Goal: Information Seeking & Learning: Learn about a topic

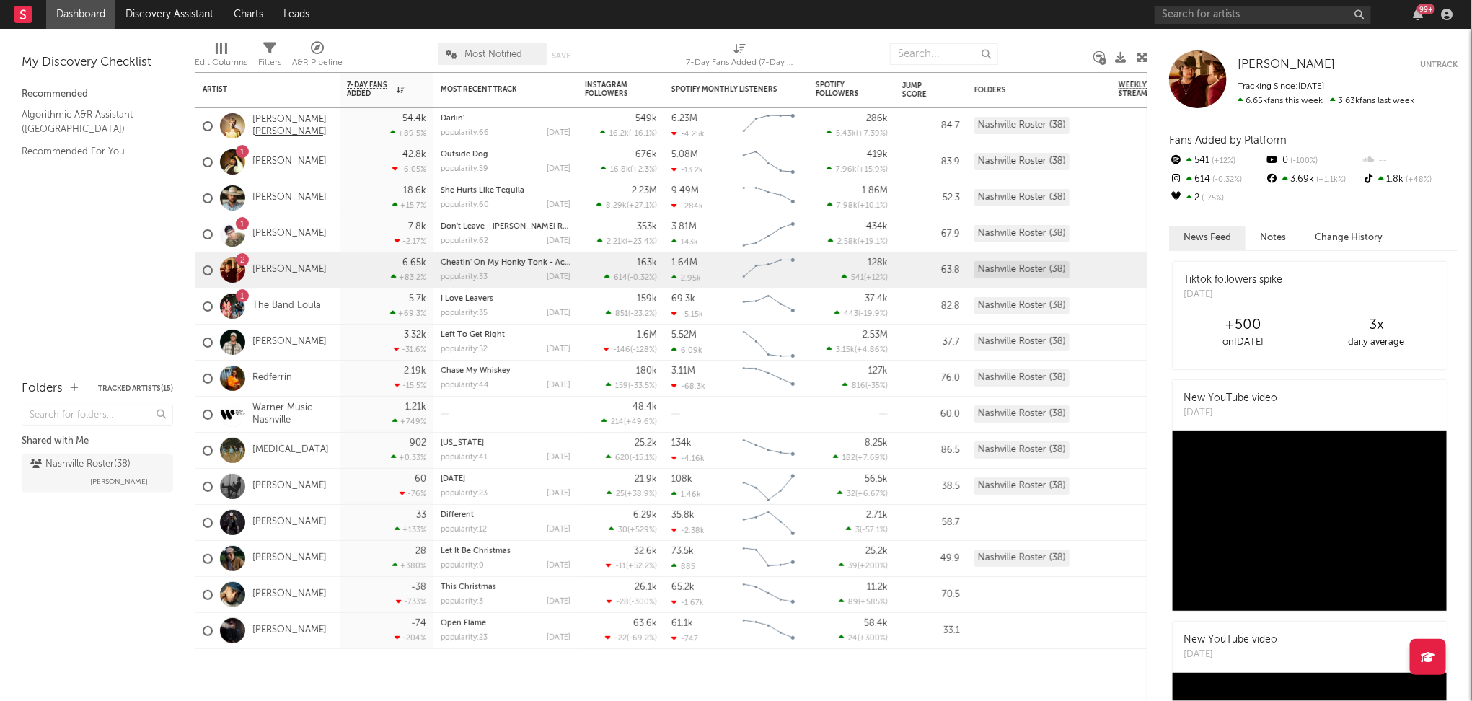
click at [275, 123] on link "[PERSON_NAME] [PERSON_NAME]" at bounding box center [292, 126] width 80 height 25
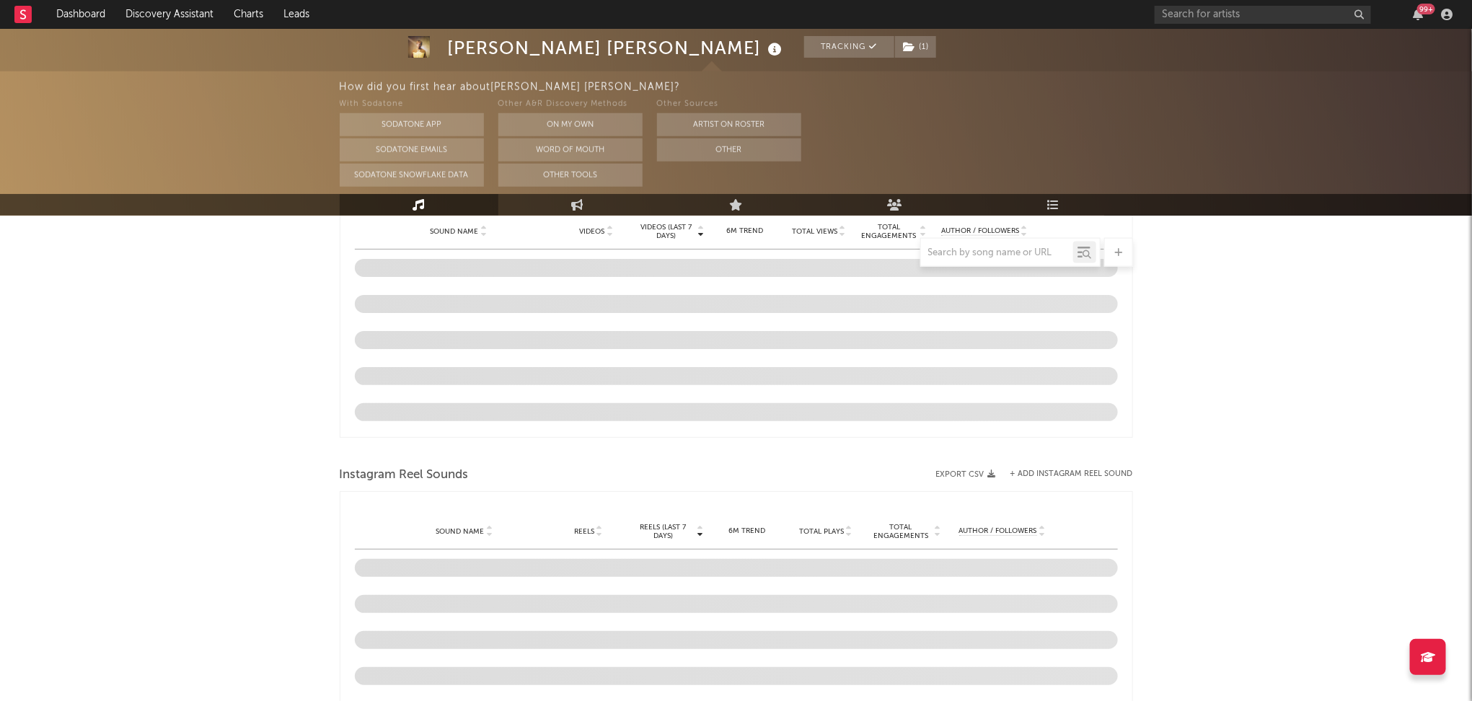
scroll to position [1282, 0]
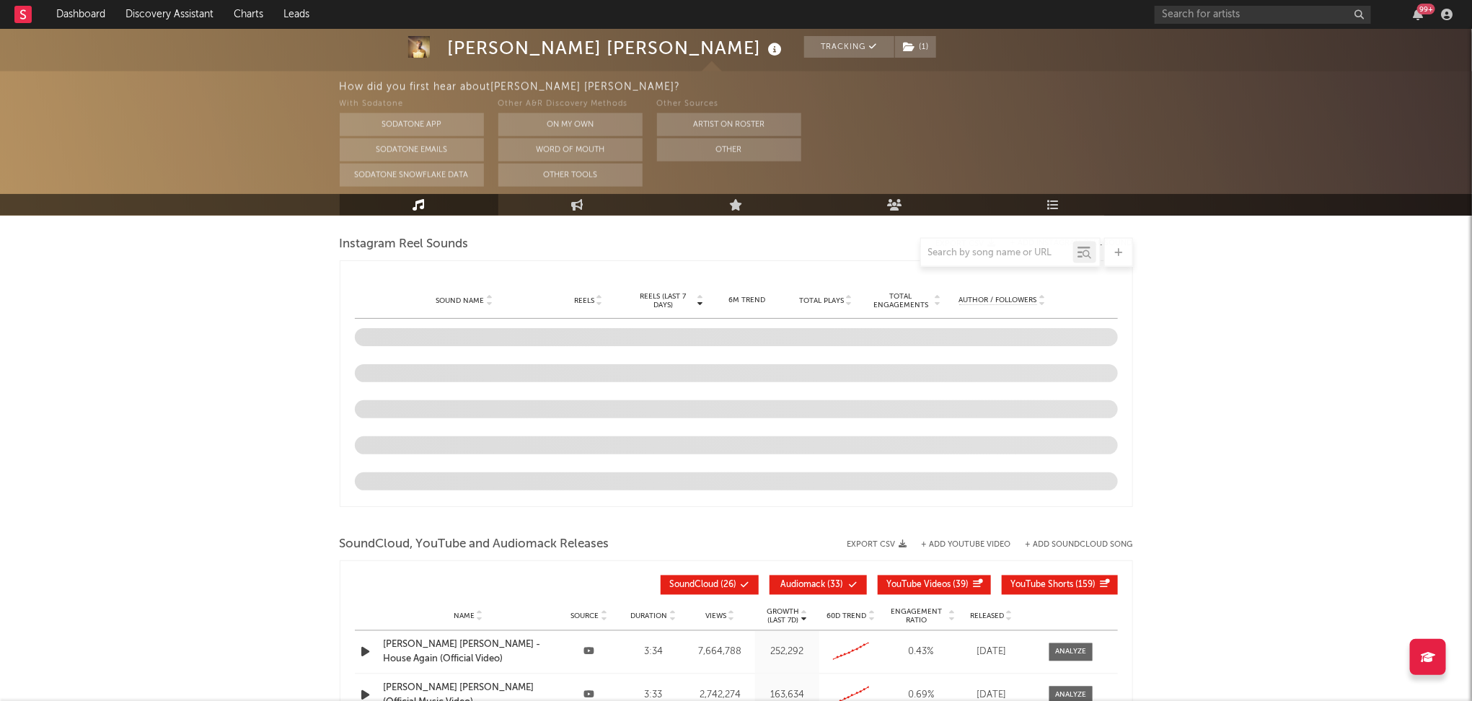
select select "6m"
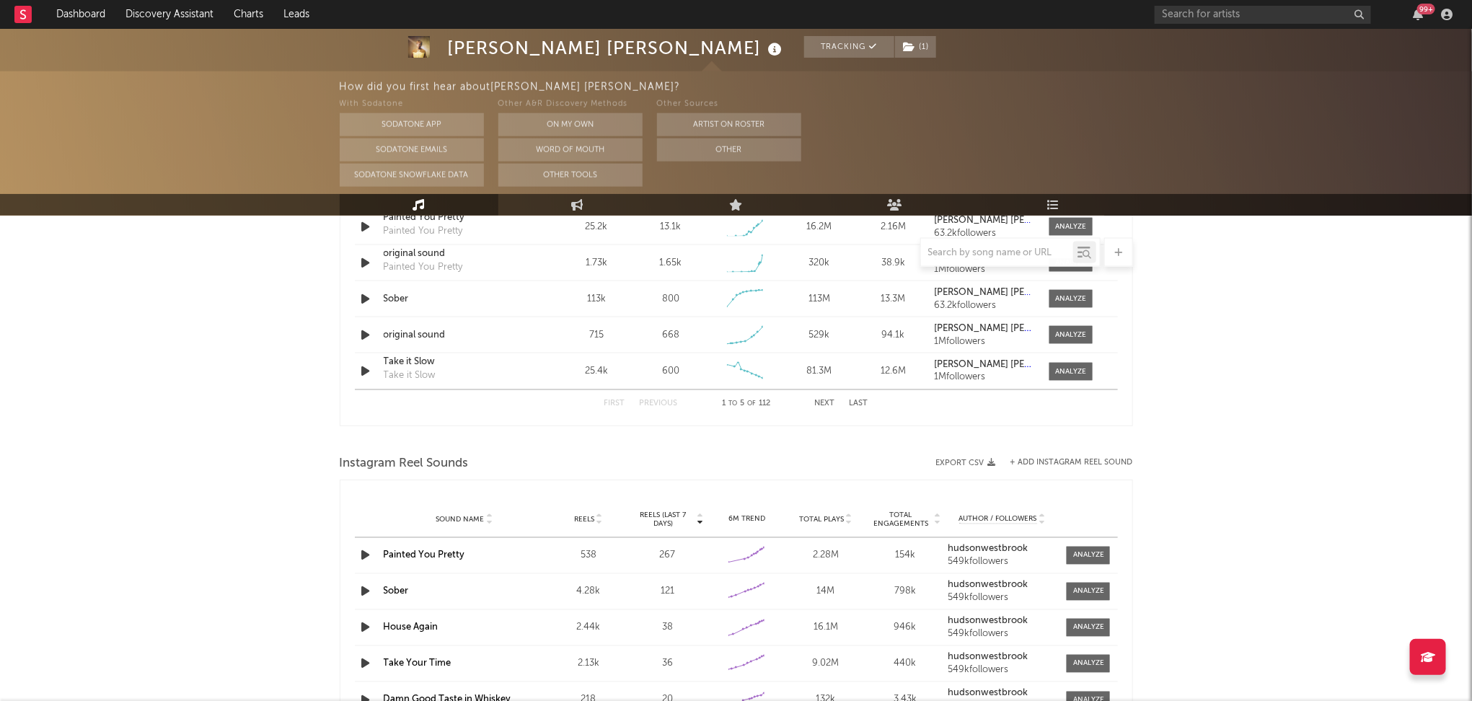
scroll to position [1131, 0]
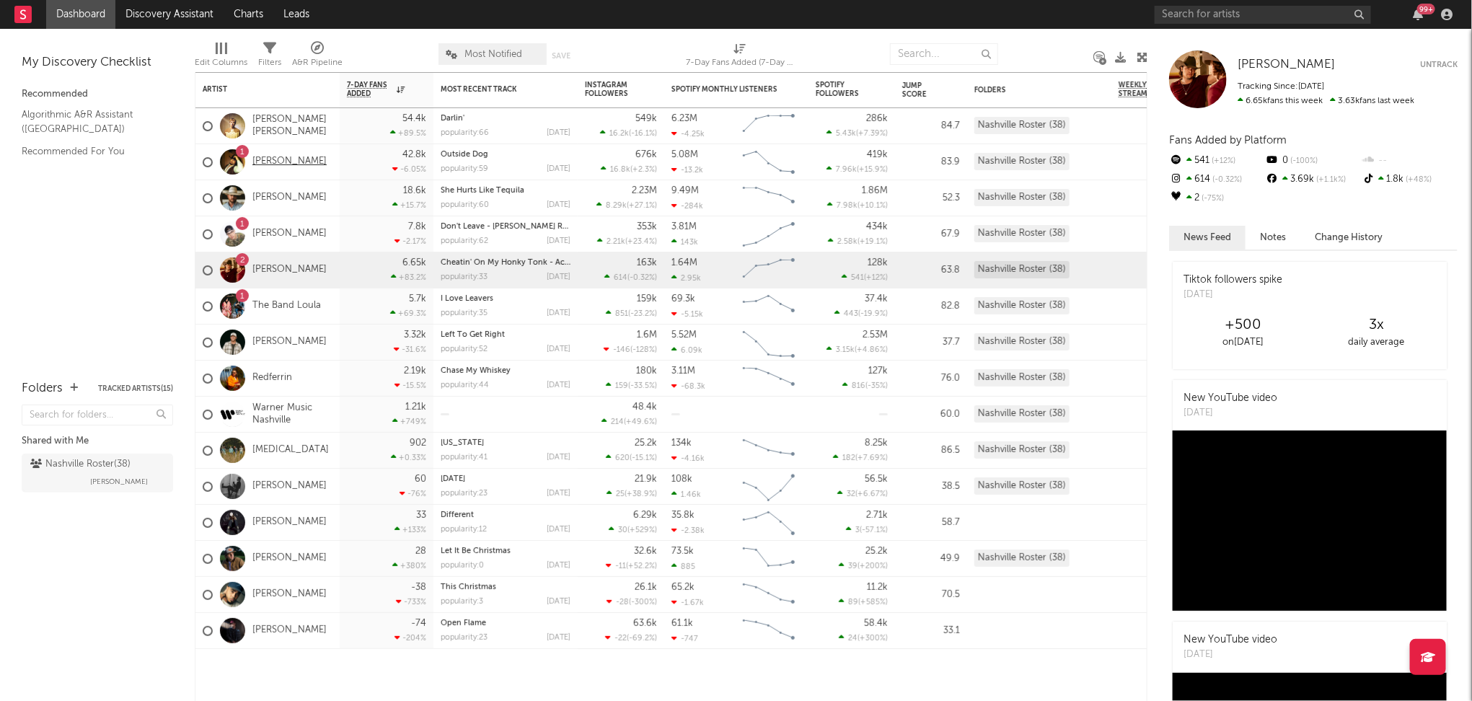
click at [282, 162] on link "[PERSON_NAME]" at bounding box center [289, 162] width 74 height 12
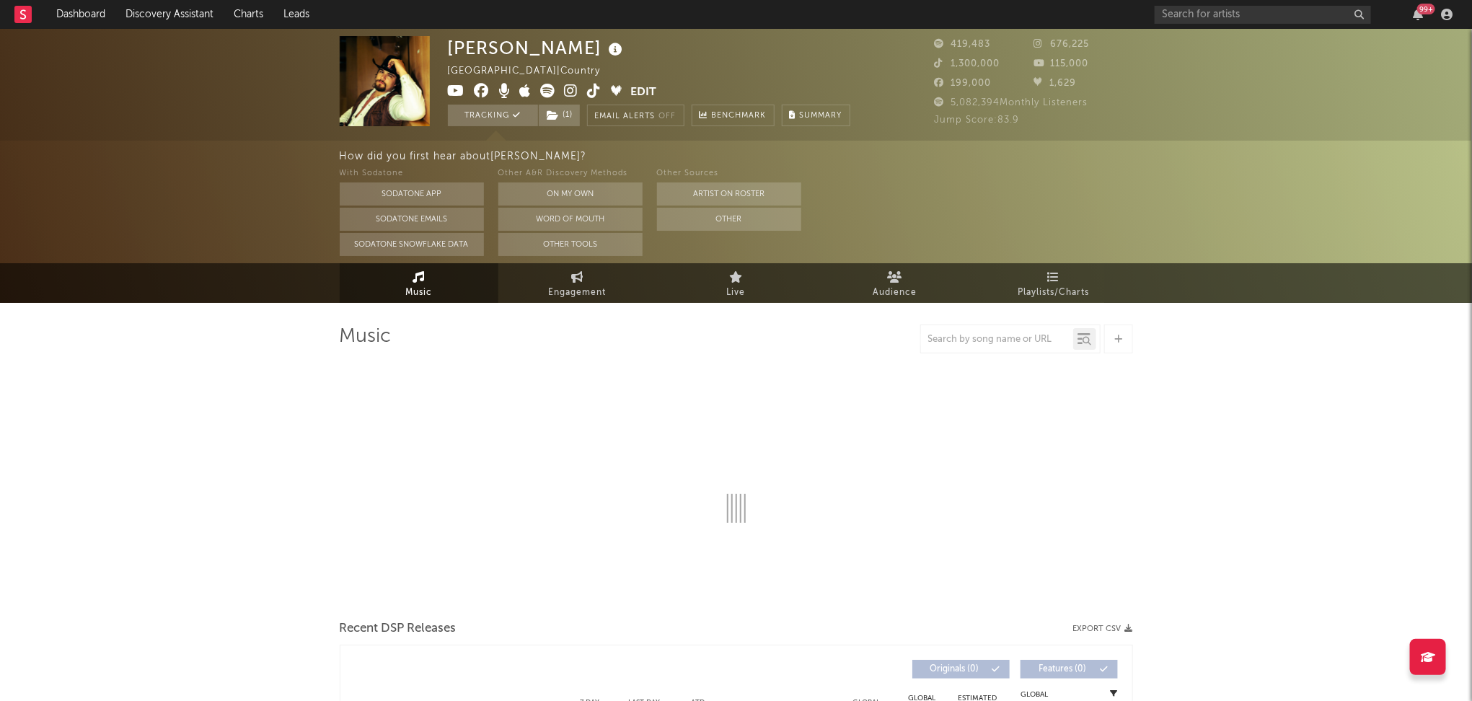
select select "6m"
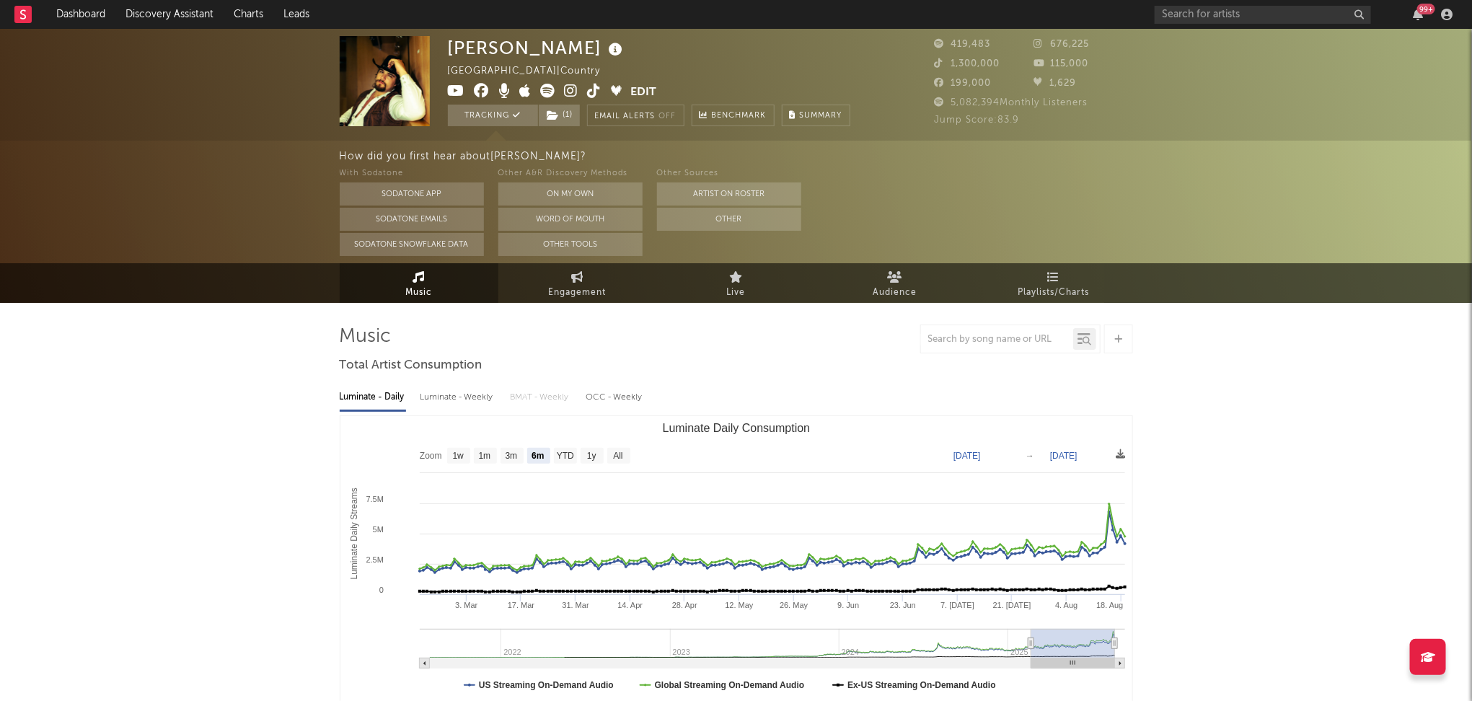
select select "6m"
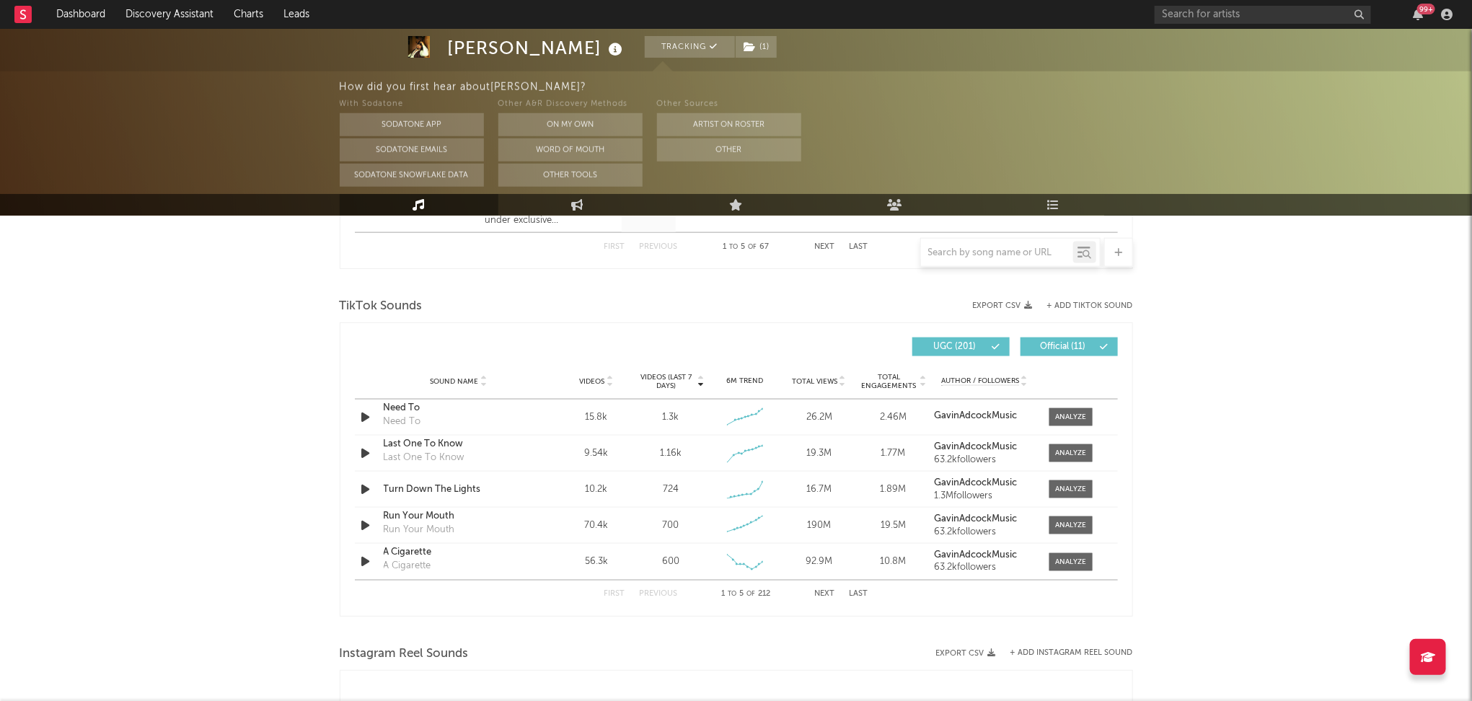
scroll to position [870, 0]
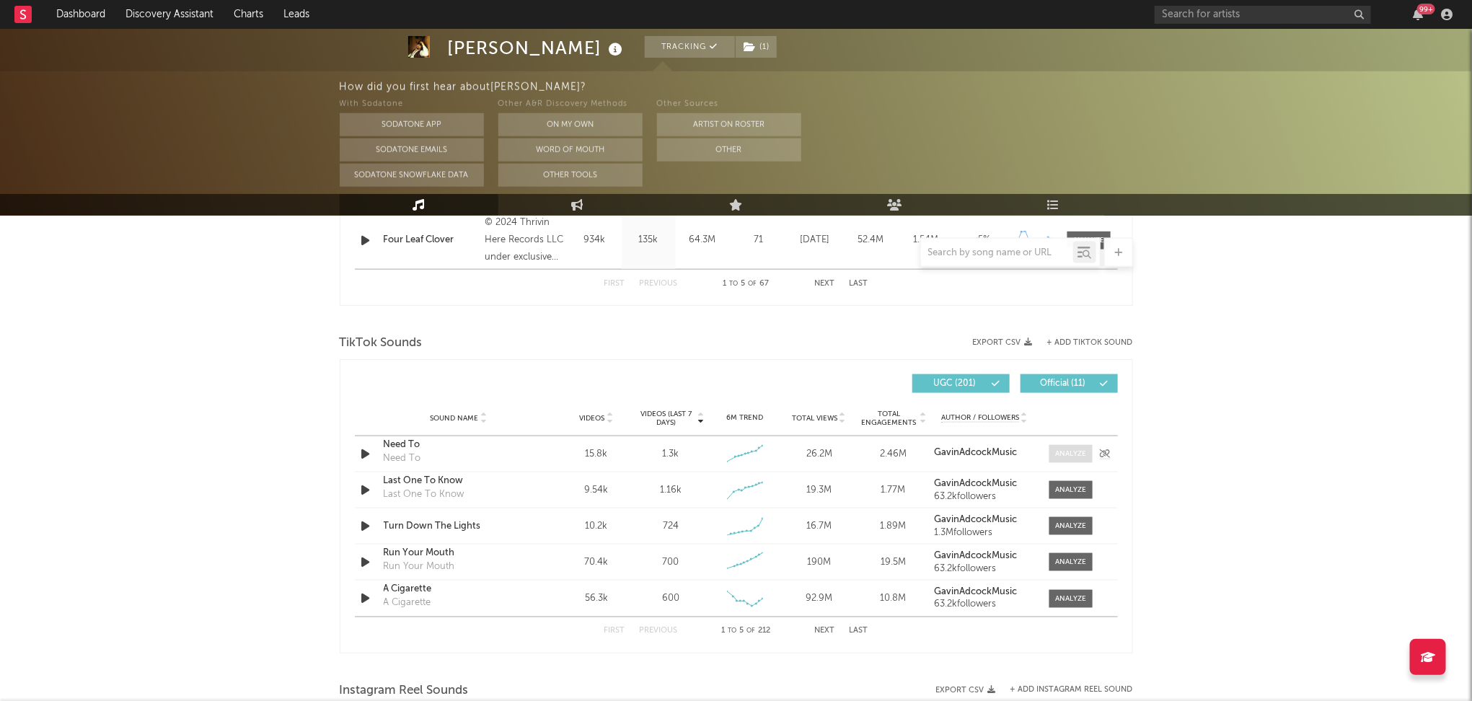
click at [1060, 456] on div at bounding box center [1070, 454] width 31 height 11
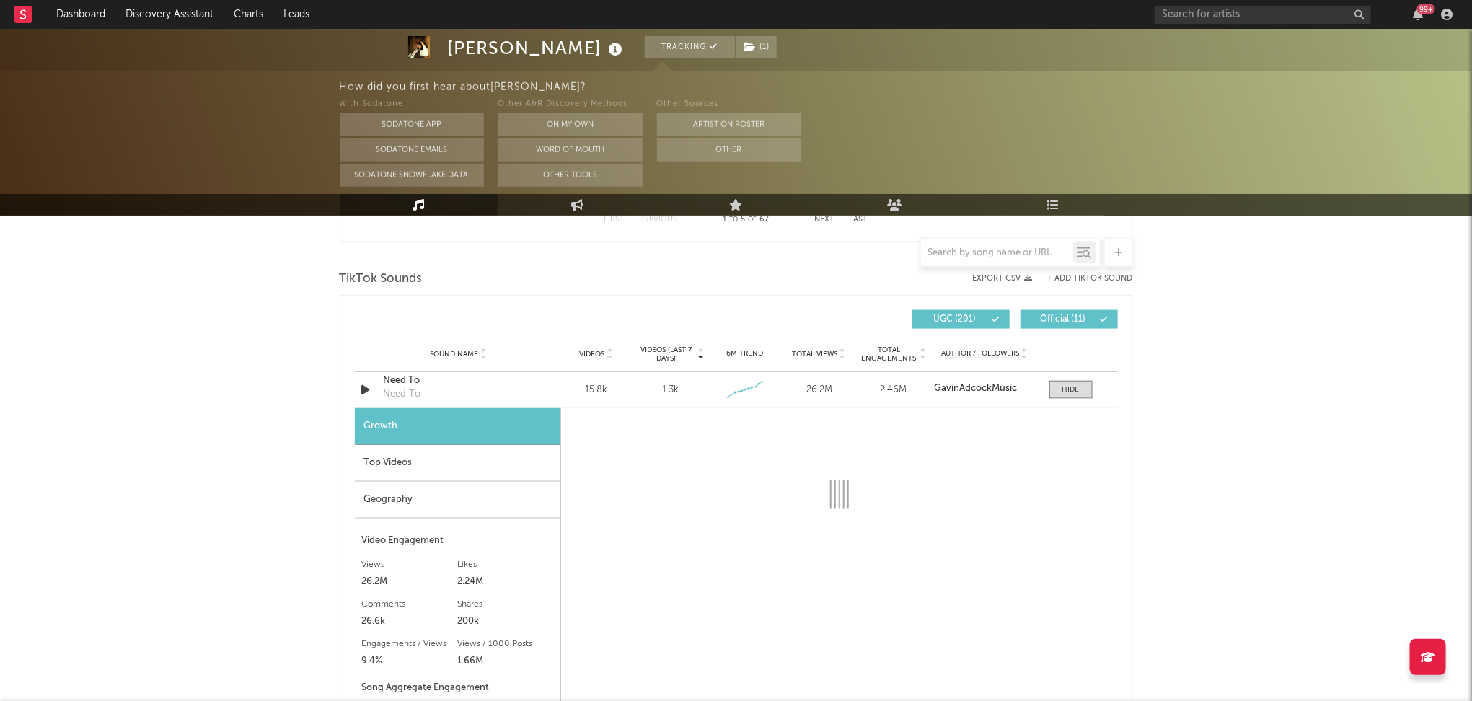
select select "6m"
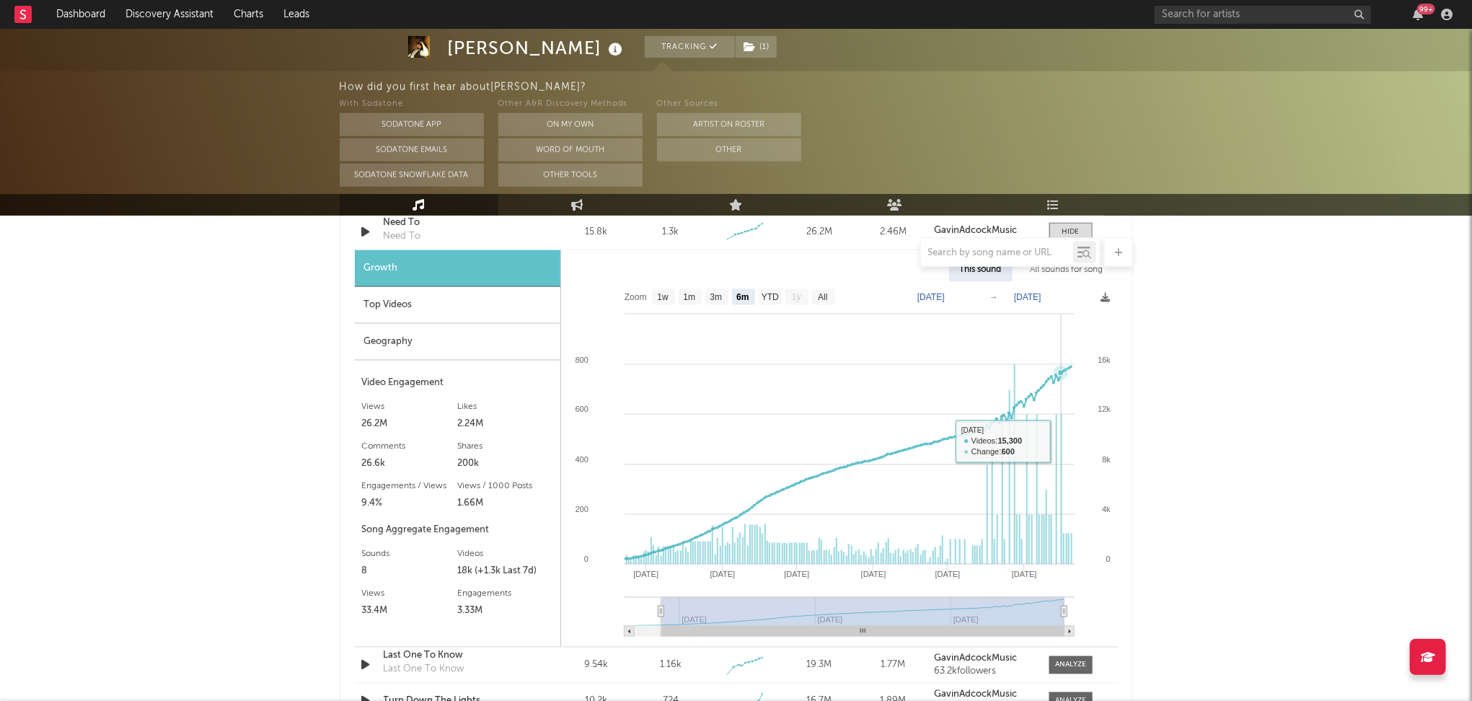
scroll to position [1019, 0]
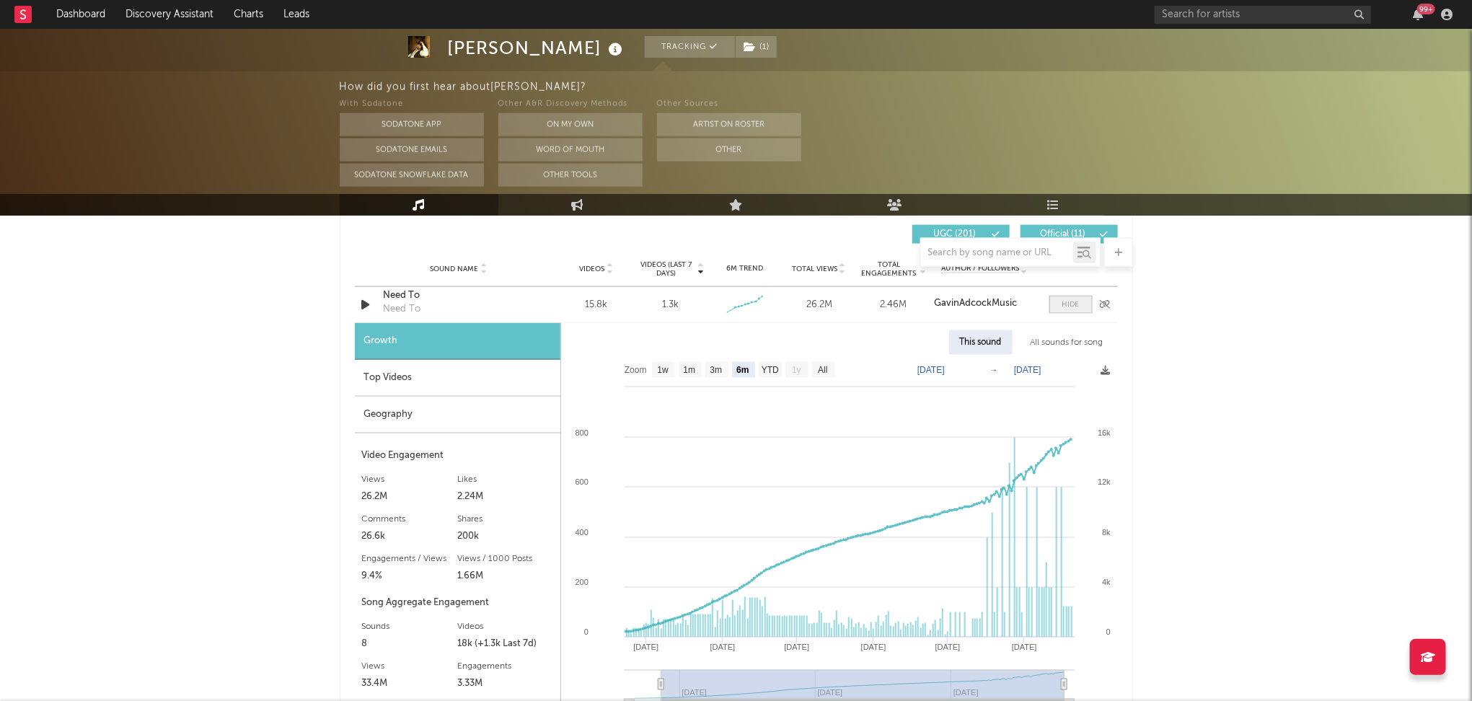
click at [1077, 309] on span at bounding box center [1070, 305] width 43 height 18
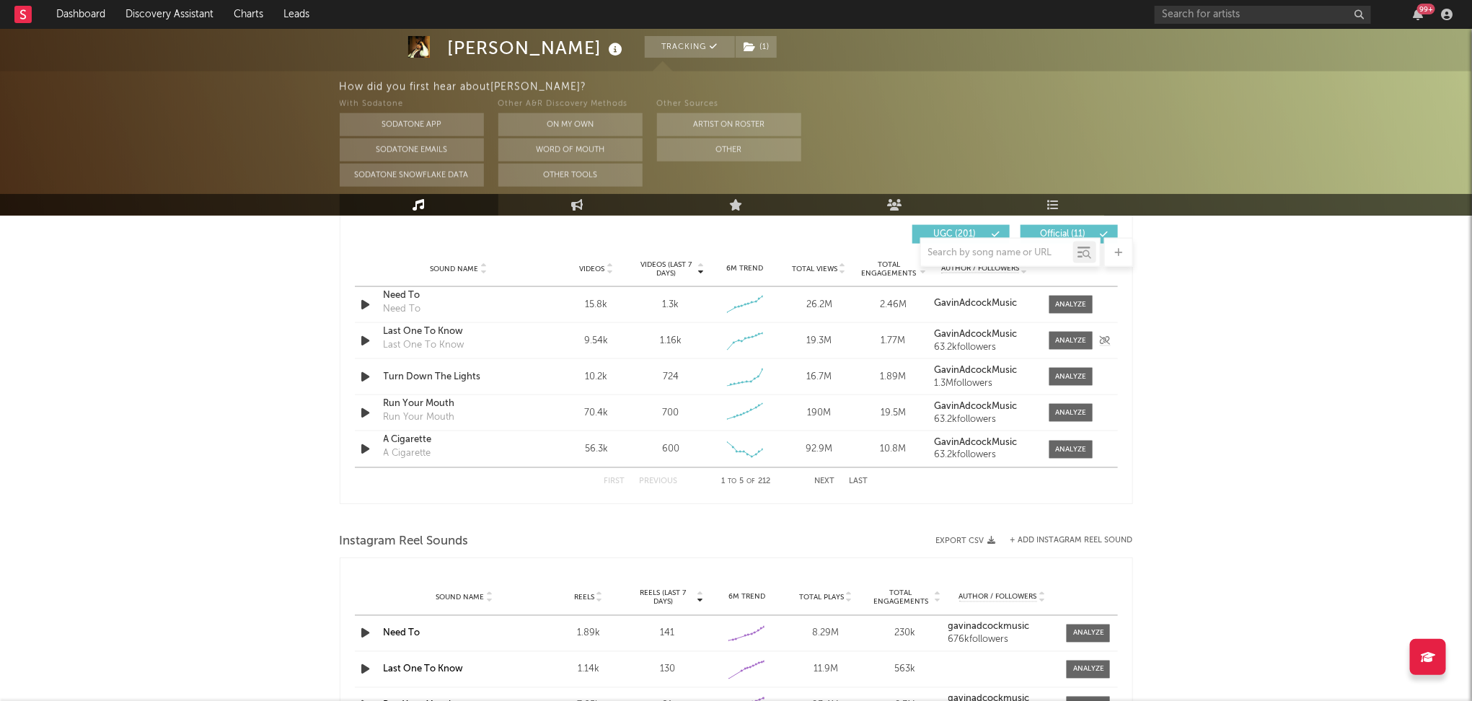
click at [1080, 353] on div "Sound Name Last One To Know Last One To Know Videos 9.54k Videos (last 7 days) …" at bounding box center [736, 340] width 763 height 35
click at [1080, 349] on div "Sound Name Last One To Know Last One To Know Videos 9.54k Videos (last 7 days) …" at bounding box center [736, 340] width 763 height 35
click at [1075, 340] on div at bounding box center [1070, 340] width 31 height 11
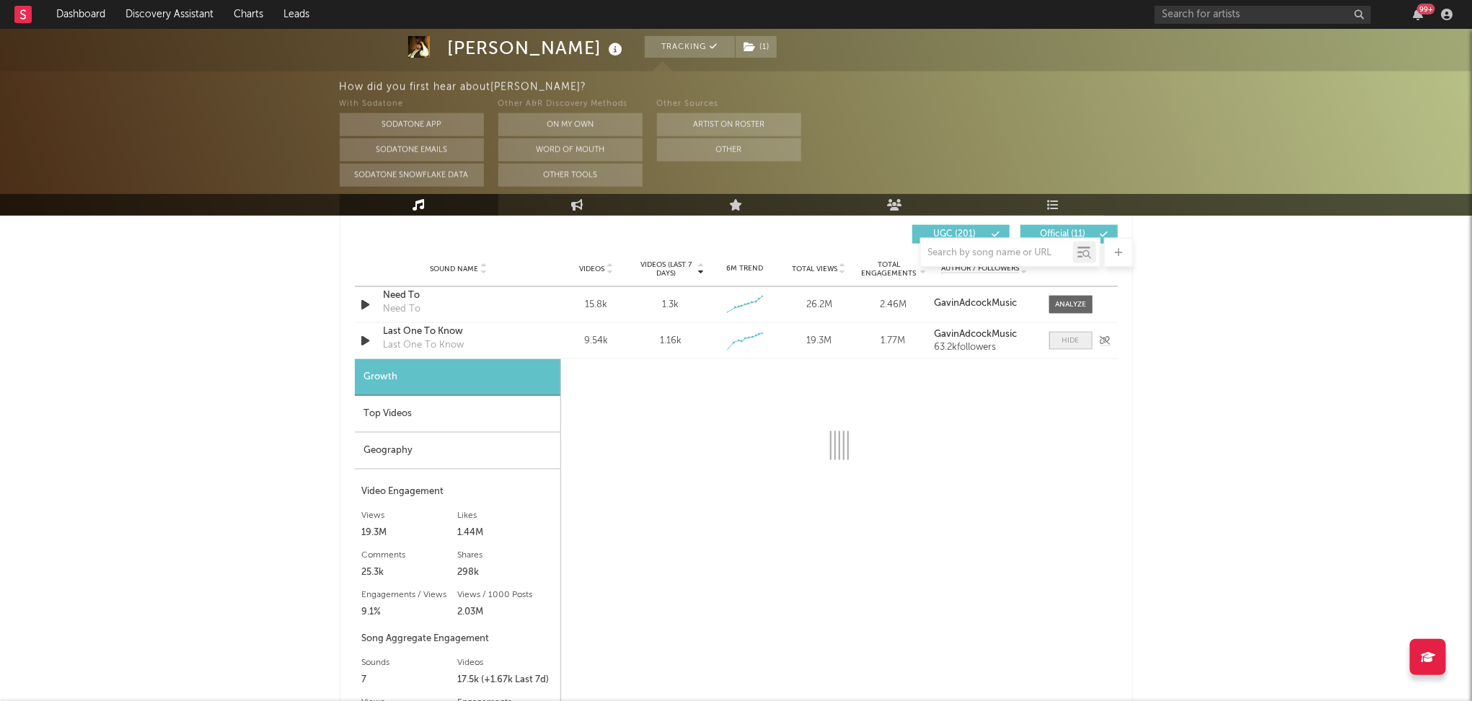
select select "1w"
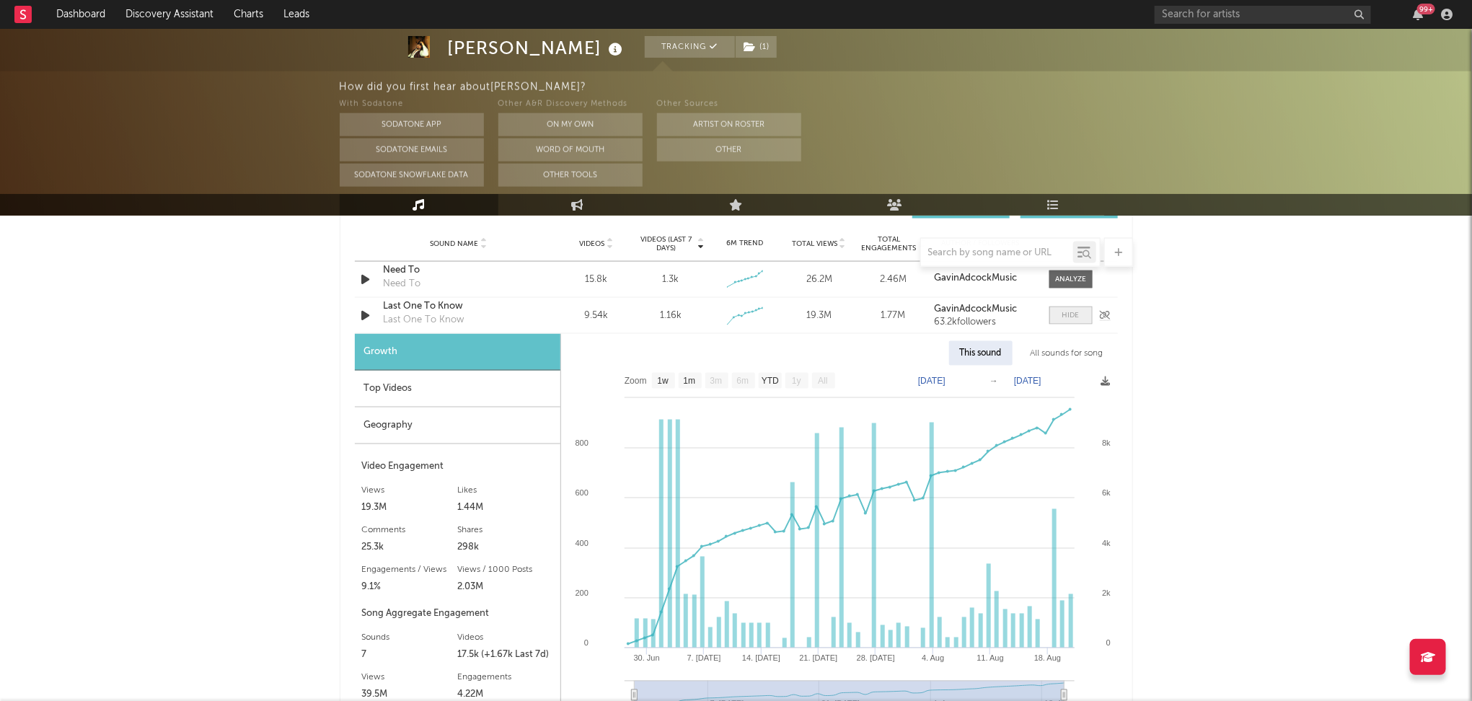
scroll to position [1045, 0]
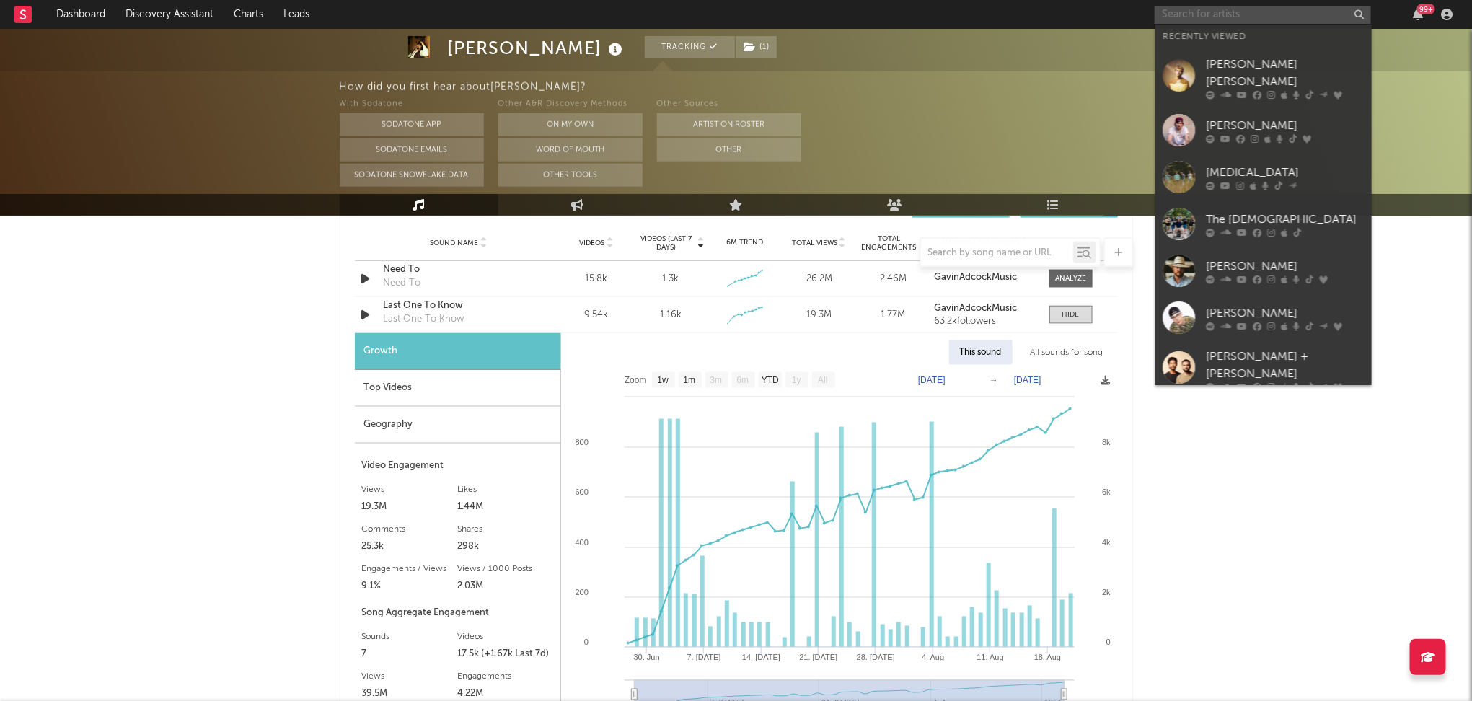
click at [1243, 18] on input "text" at bounding box center [1263, 15] width 216 height 18
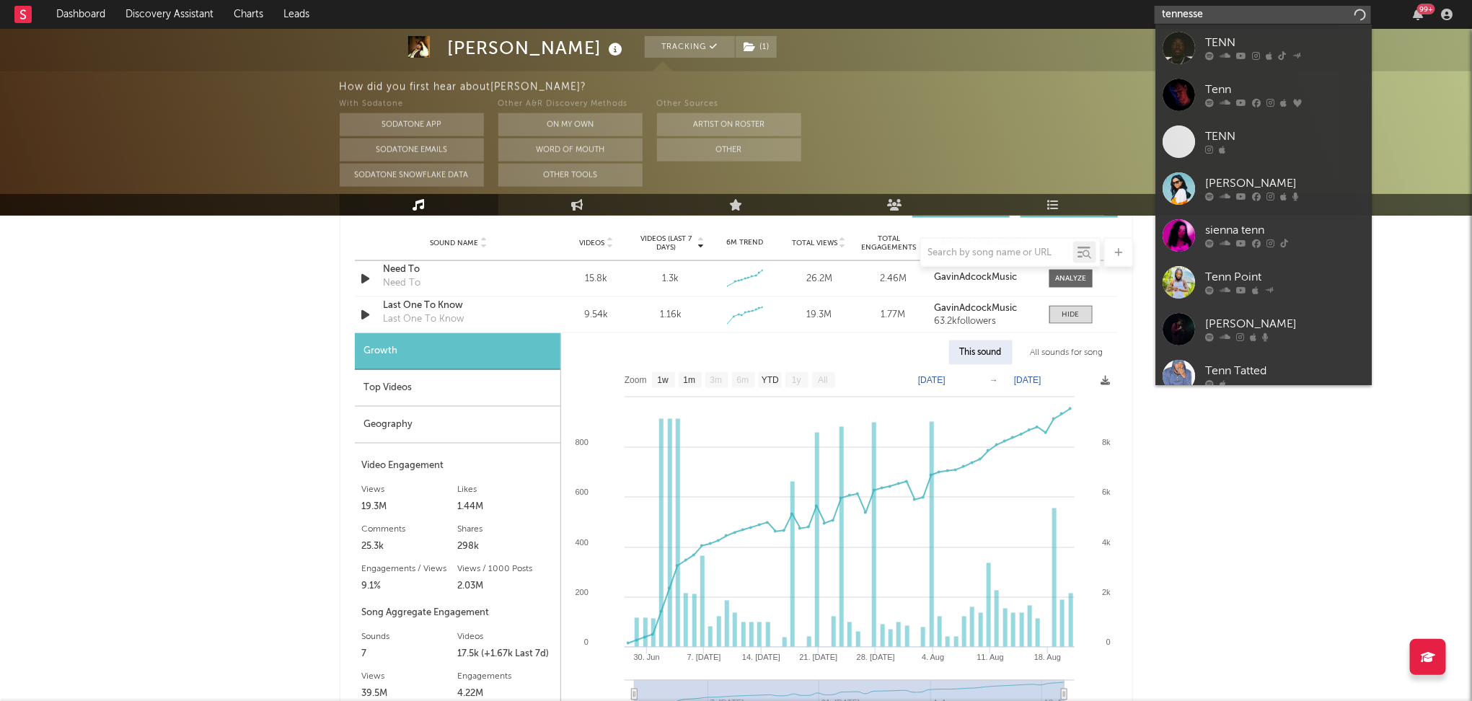
type input "[US_STATE]"
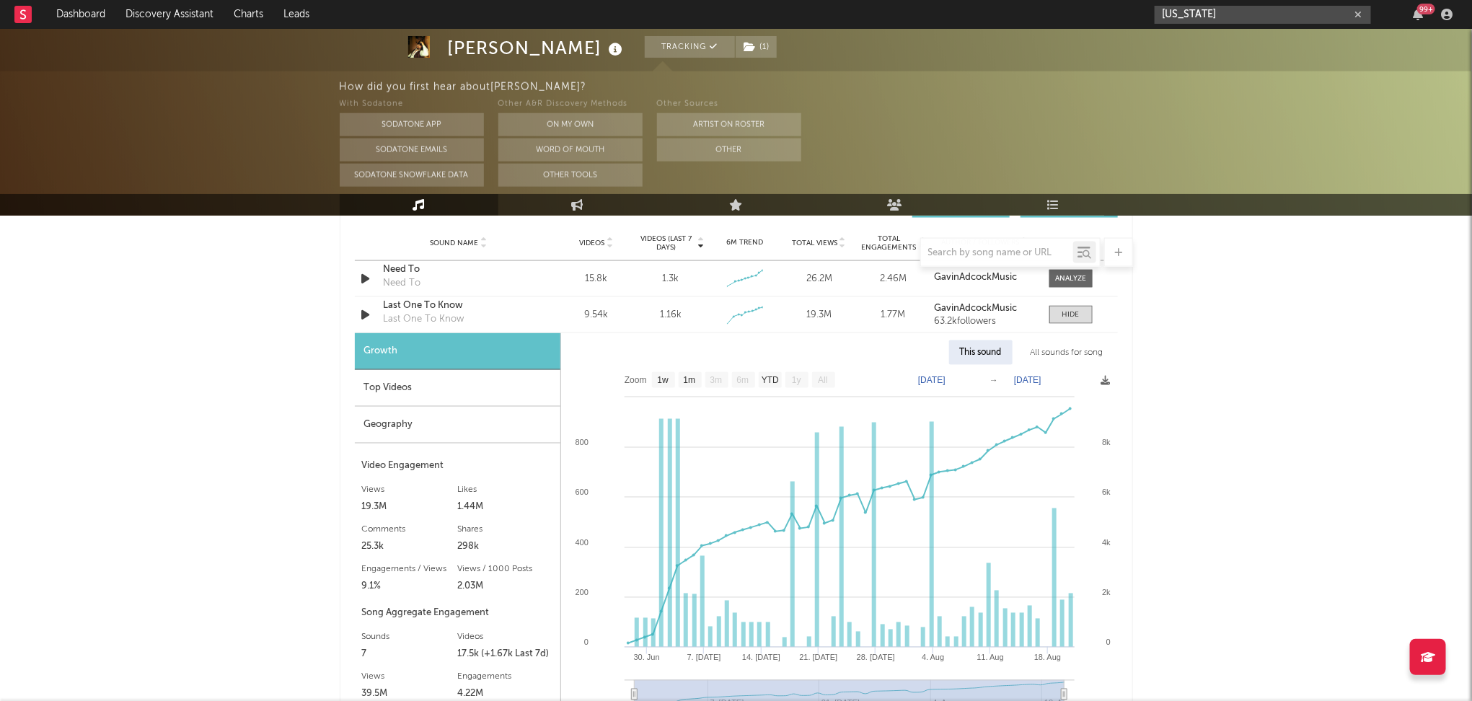
click at [1216, 17] on input "[US_STATE]" at bounding box center [1263, 15] width 216 height 18
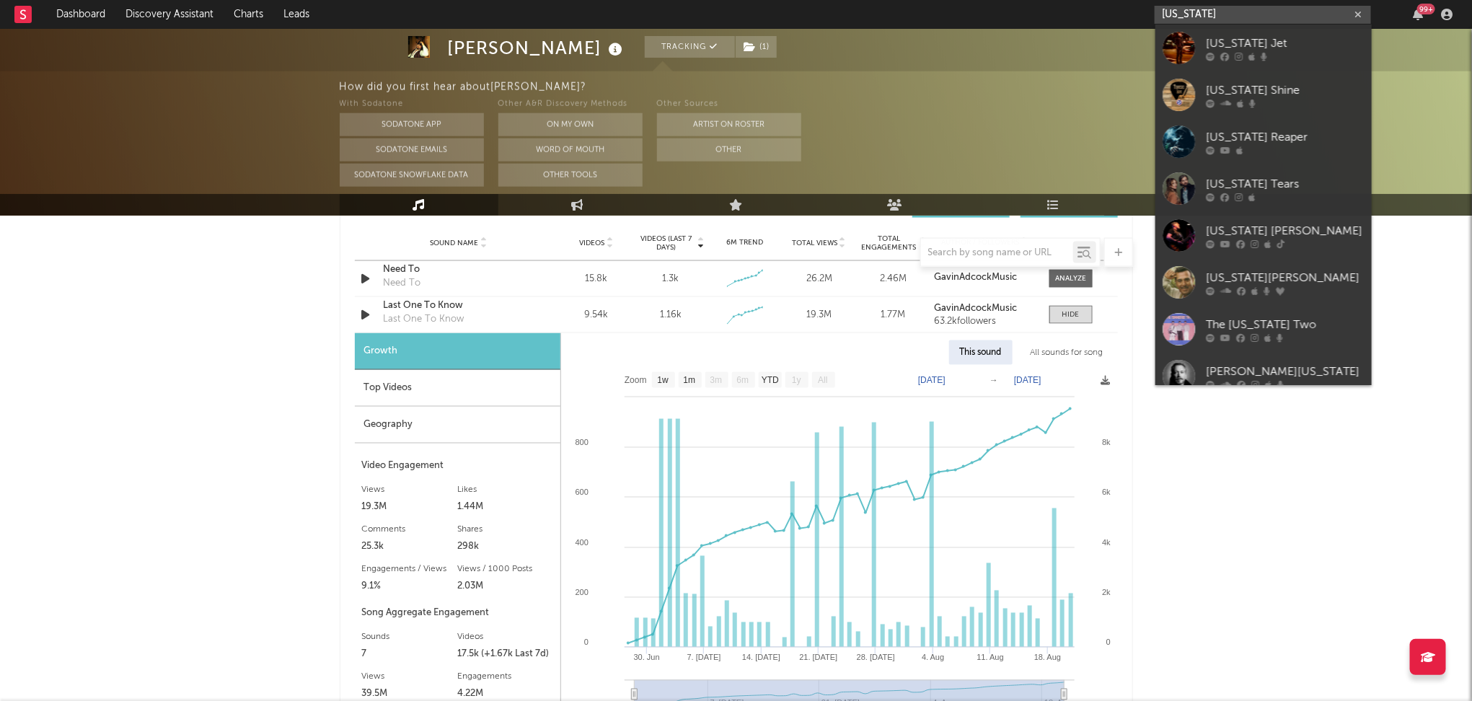
click at [1216, 17] on input "[US_STATE]" at bounding box center [1263, 15] width 216 height 18
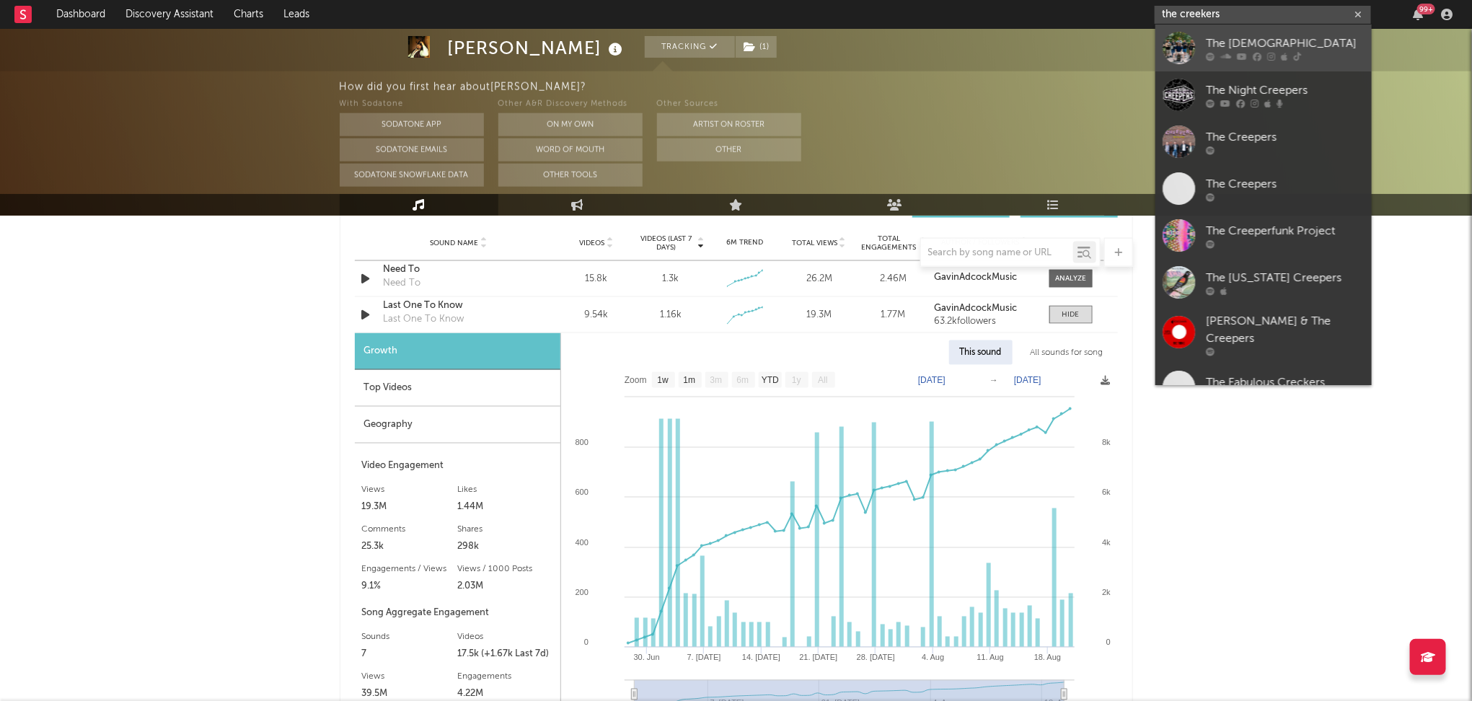
type input "the creekers"
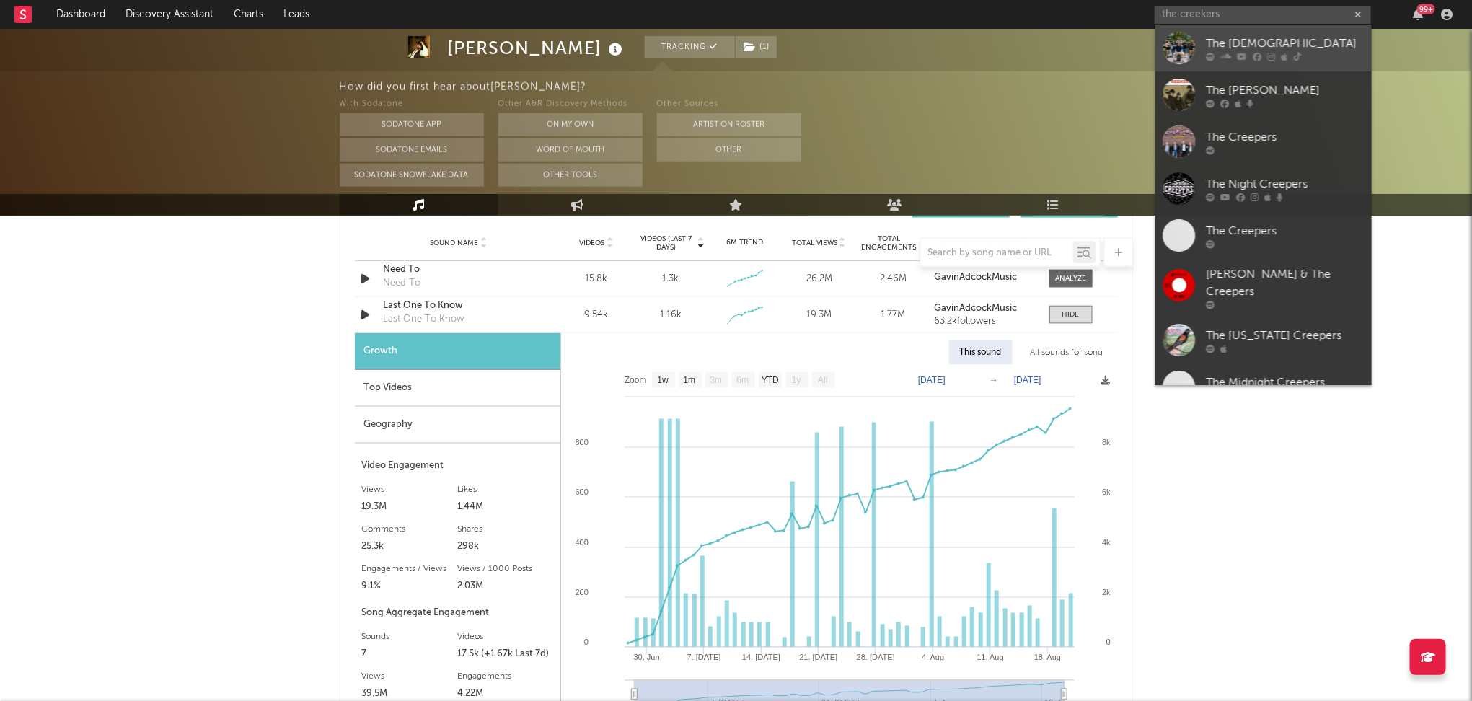
click at [1297, 59] on icon at bounding box center [1297, 56] width 8 height 9
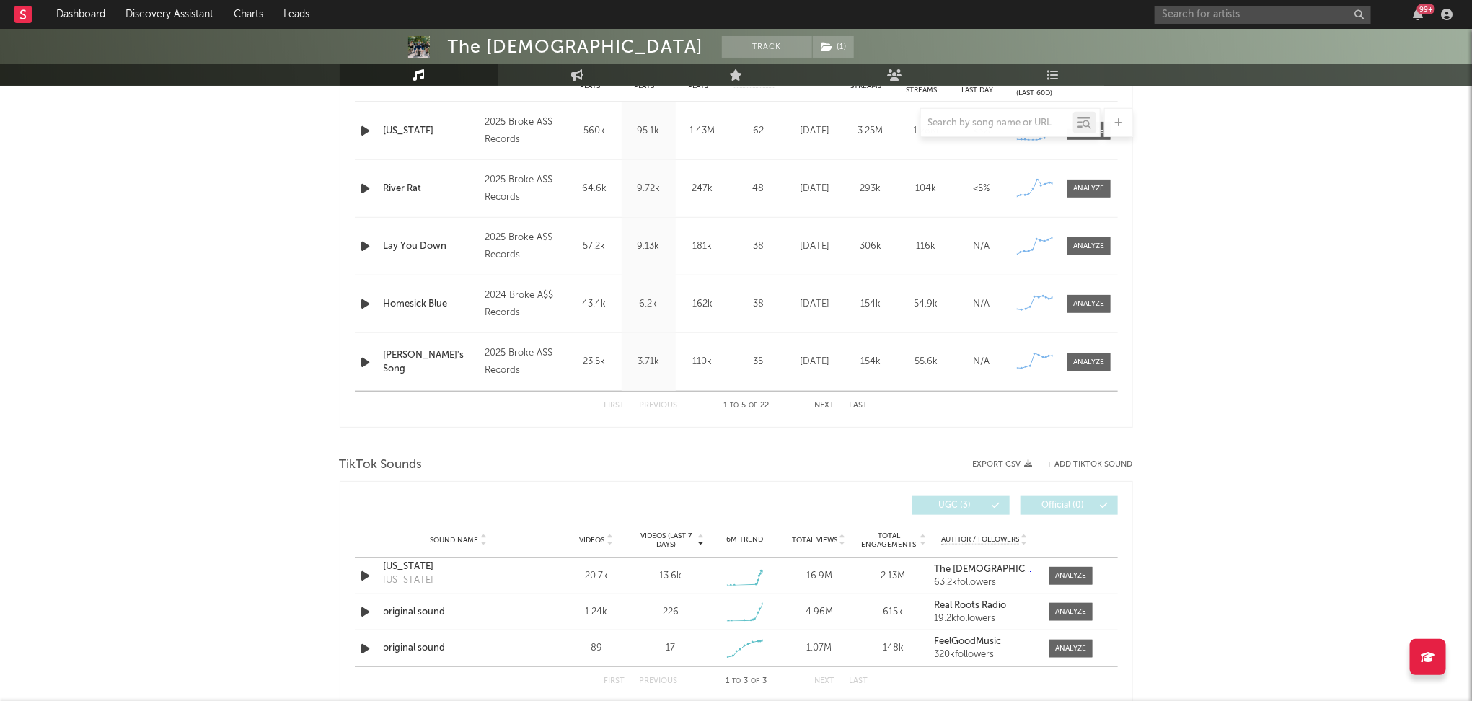
select select "6m"
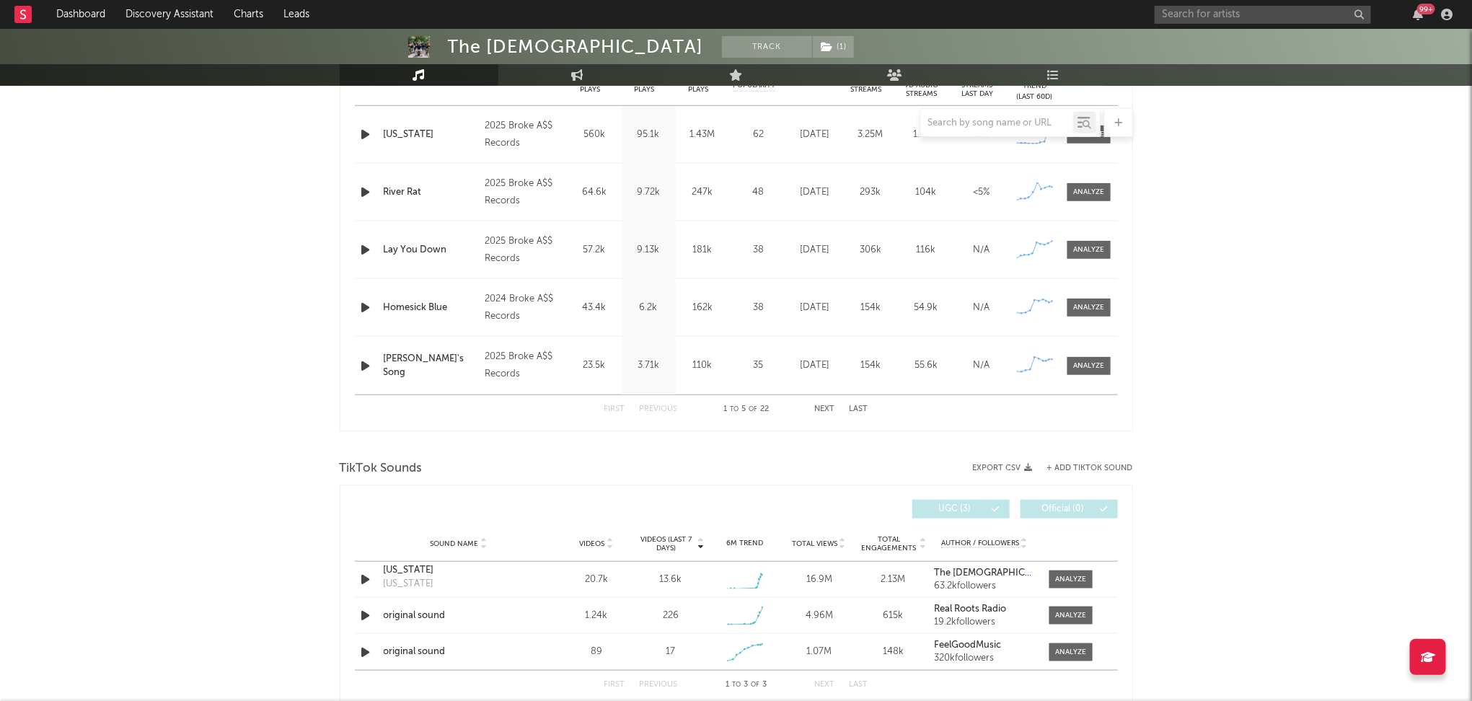
scroll to position [918, 0]
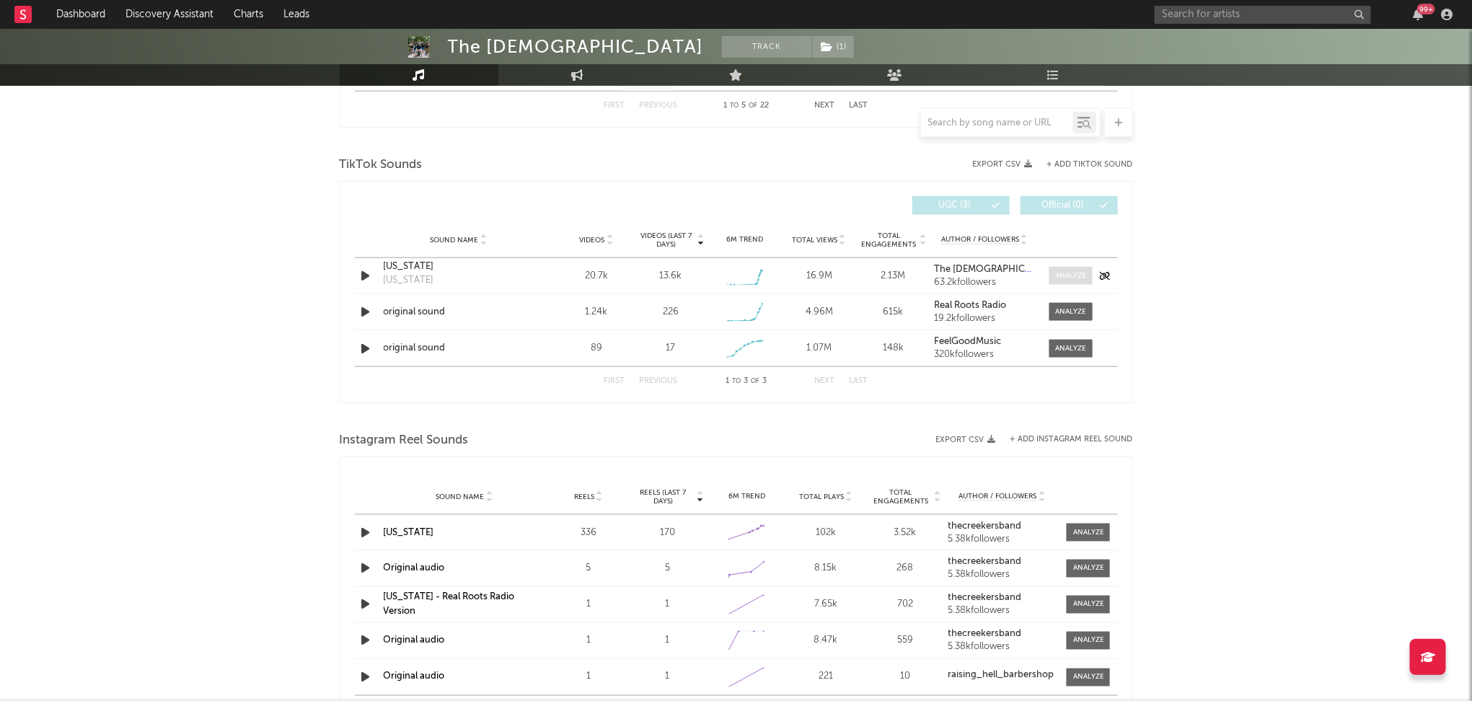
click at [1070, 279] on div at bounding box center [1070, 275] width 31 height 11
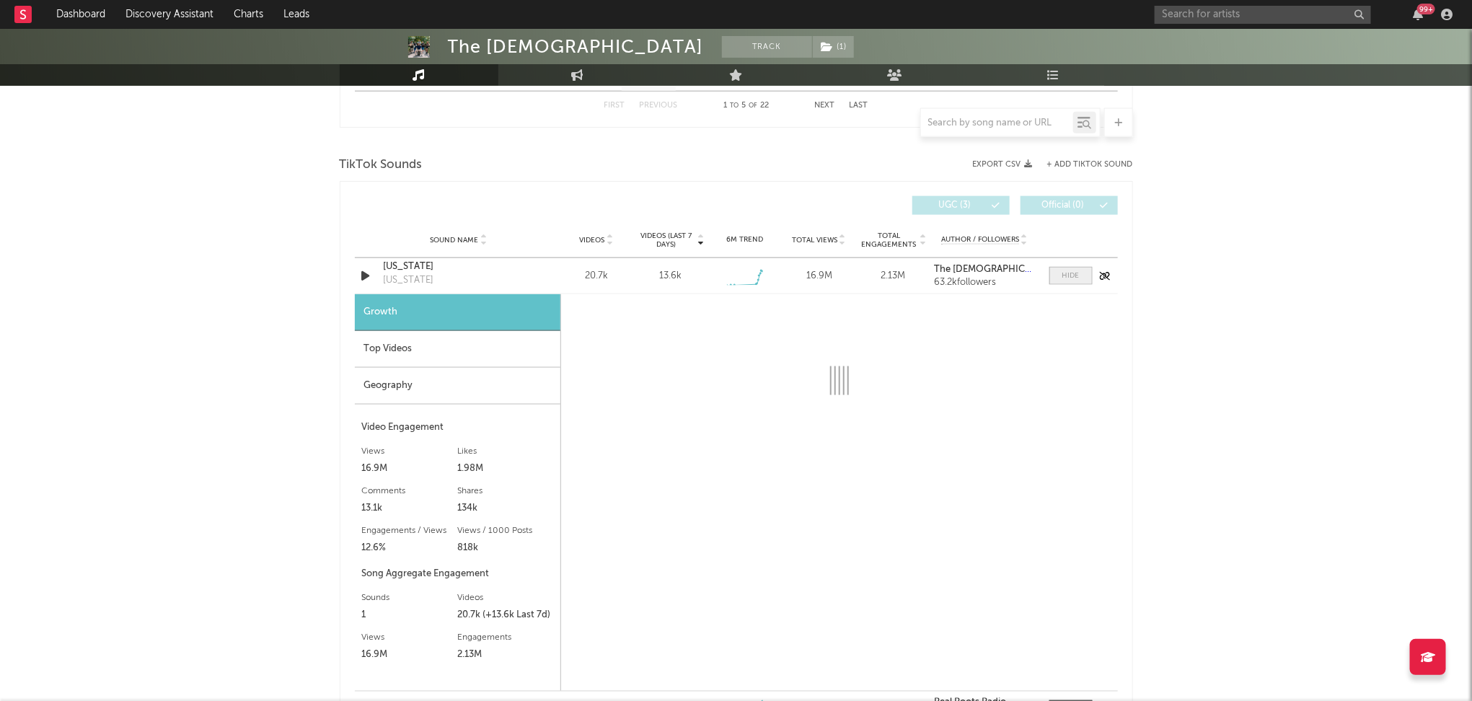
select select "1w"
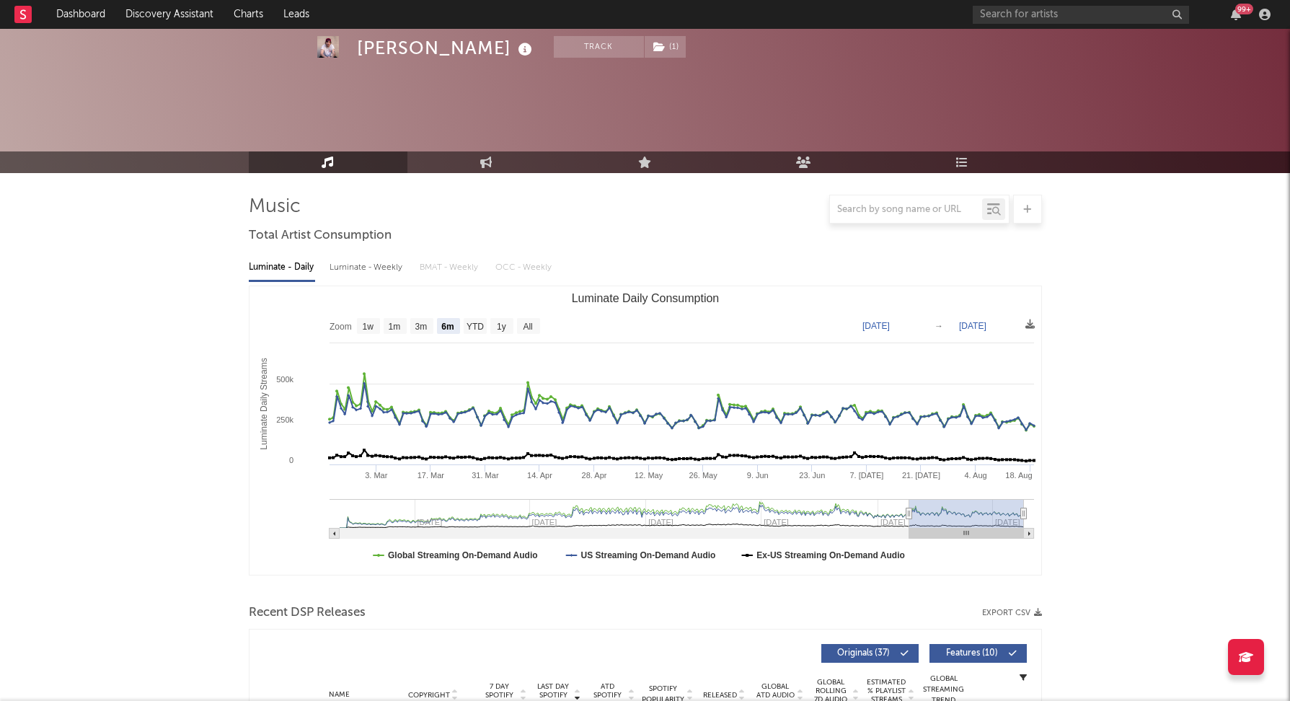
select select "6m"
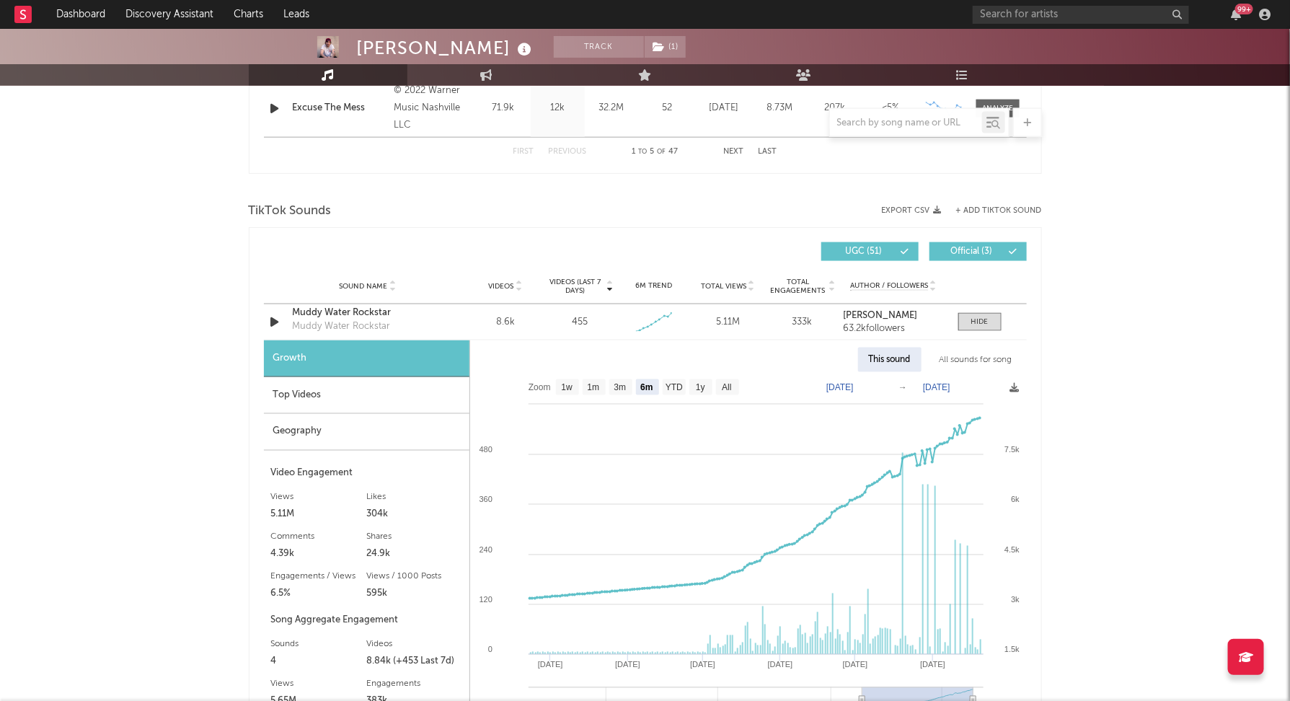
scroll to position [997, 0]
